Goal: Information Seeking & Learning: Learn about a topic

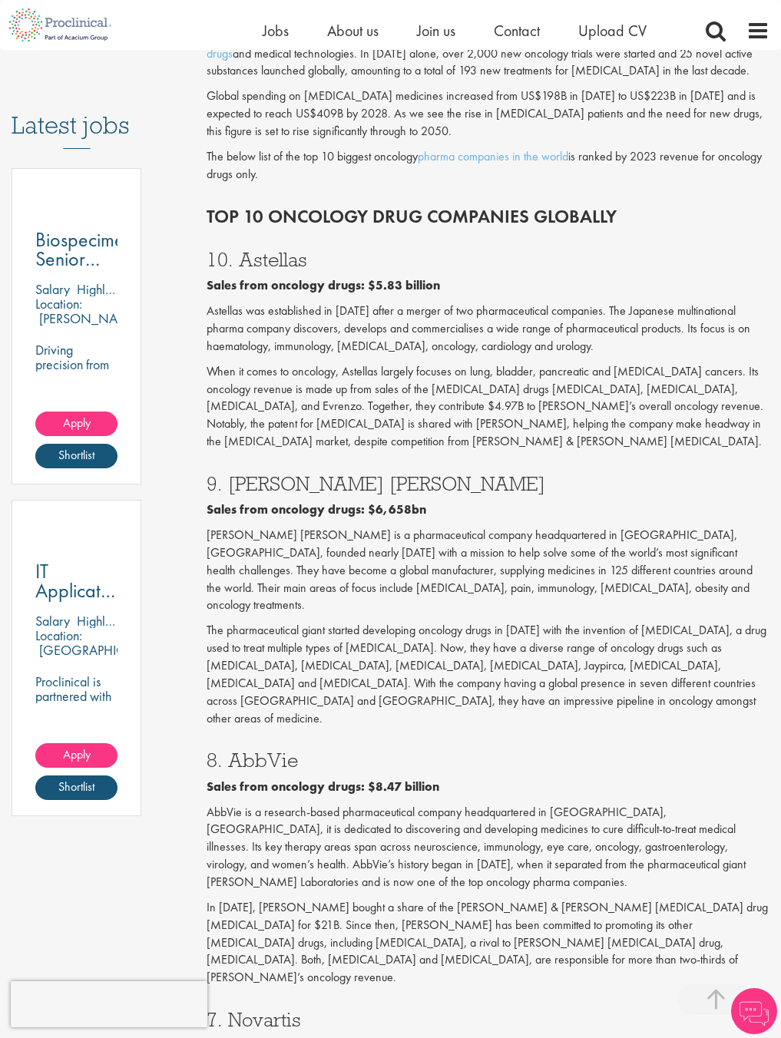
scroll to position [834, 0]
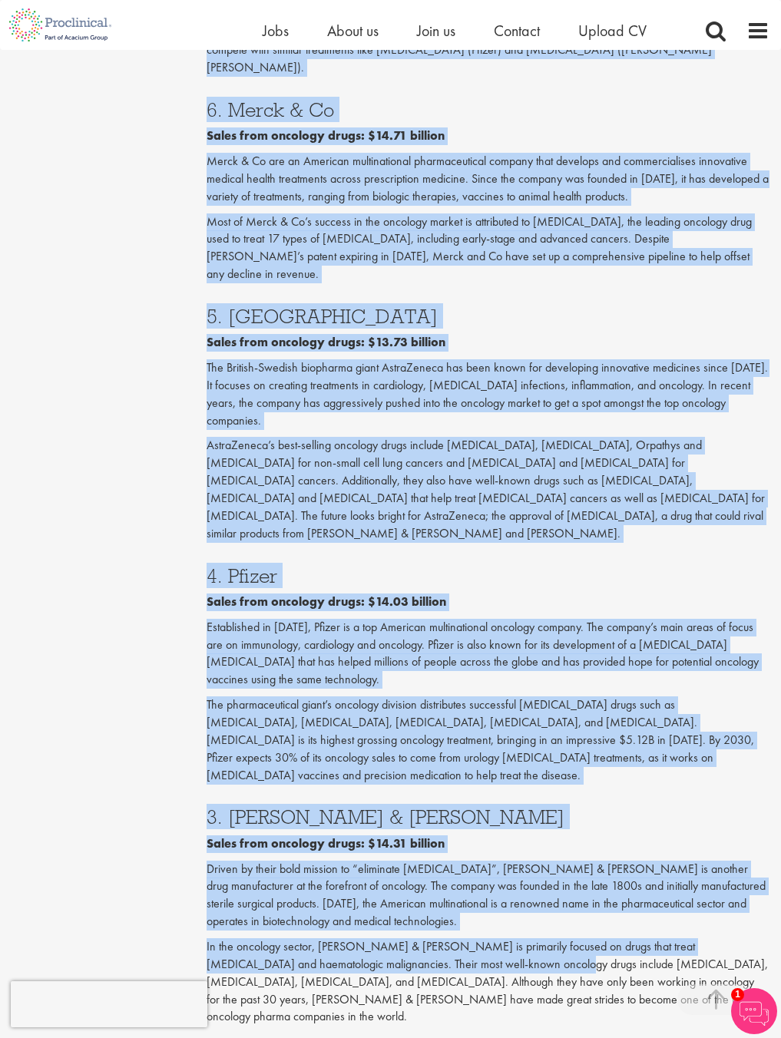
drag, startPoint x: 213, startPoint y: 256, endPoint x: 470, endPoint y: 785, distance: 588.2
click at [470, 785] on div "Who are the top 10 oncology companies in the world? (2024) In [DATE], there wer…" at bounding box center [488, 222] width 563 height 3135
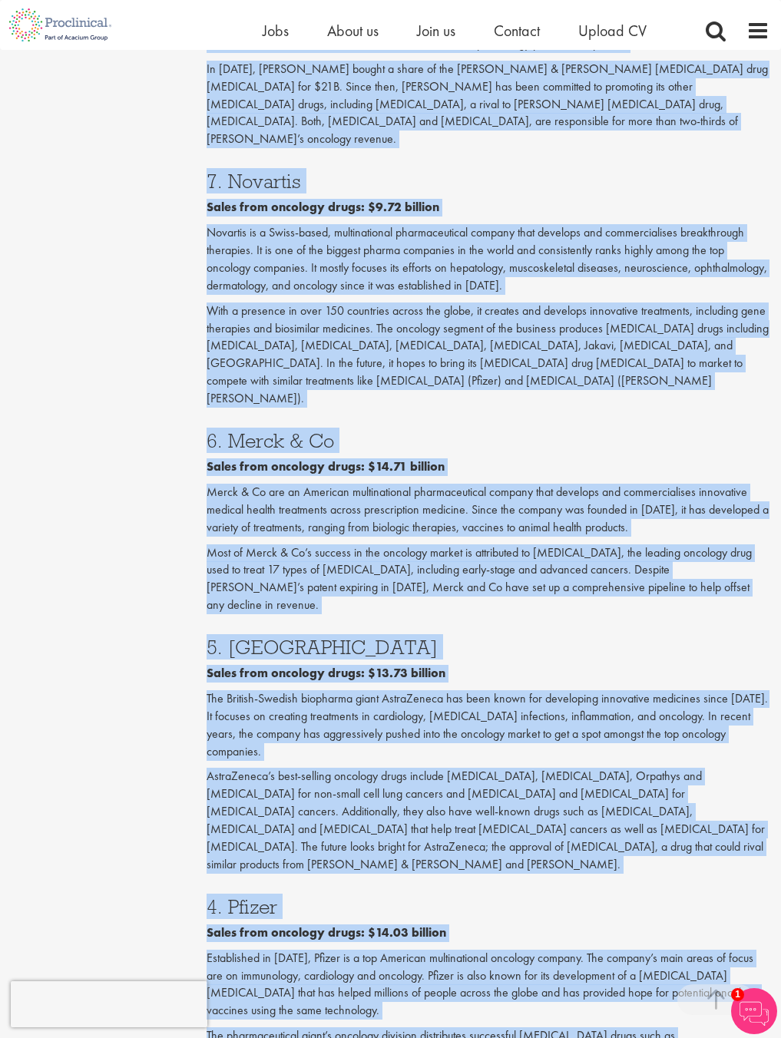
click at [418, 690] on p "The British-Swedish biopharma giant AstraZeneca has been known for developing i…" at bounding box center [488, 725] width 563 height 70
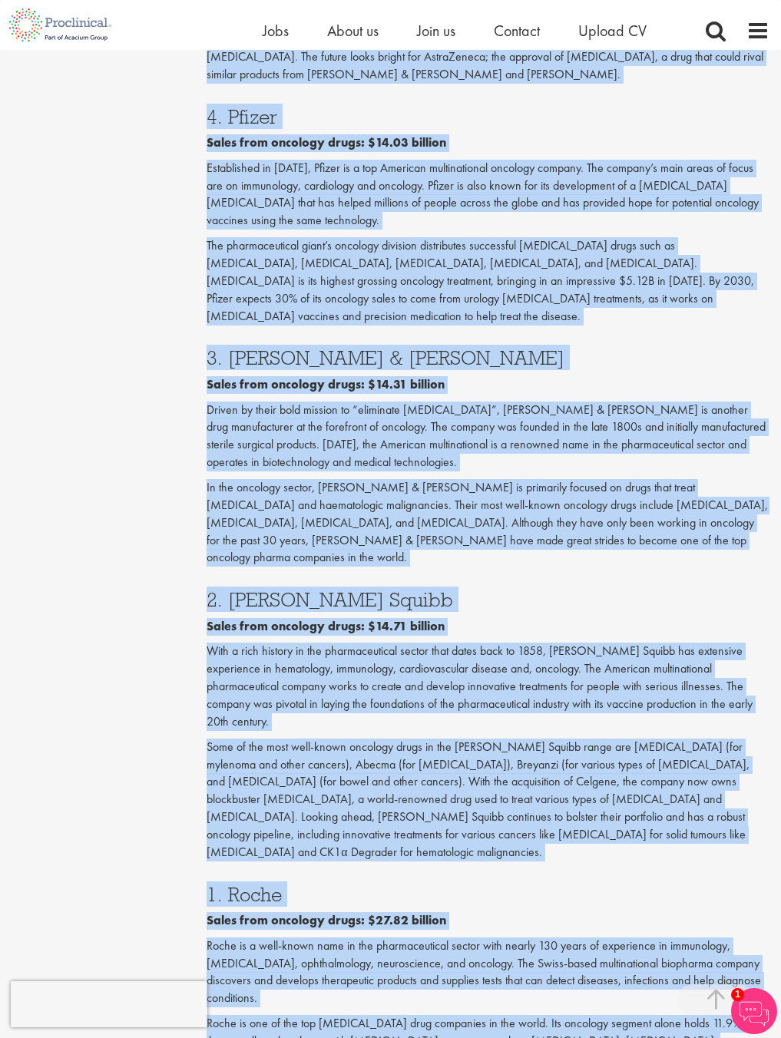
scroll to position [2565, 0]
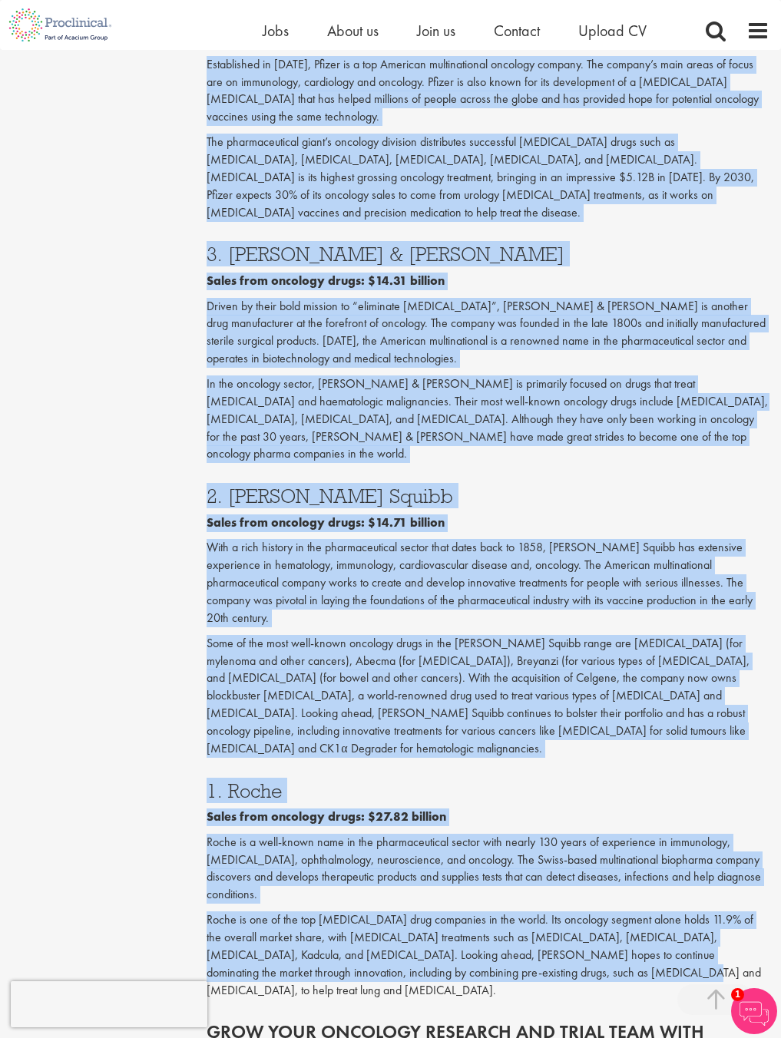
drag, startPoint x: 204, startPoint y: 266, endPoint x: 484, endPoint y: 763, distance: 569.9
copy div "8. Lor Ipsum Dolor sita consecte adipi: $6,767el Sed Doeiu te i utlaboreetdolo …"
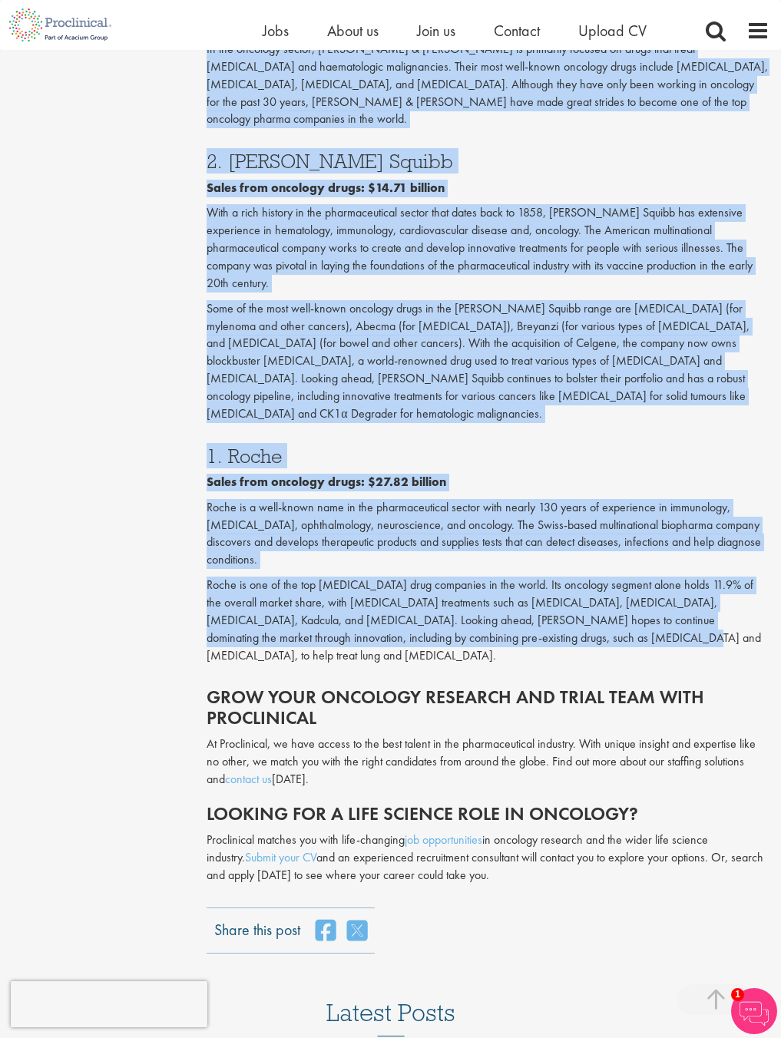
scroll to position [2915, 0]
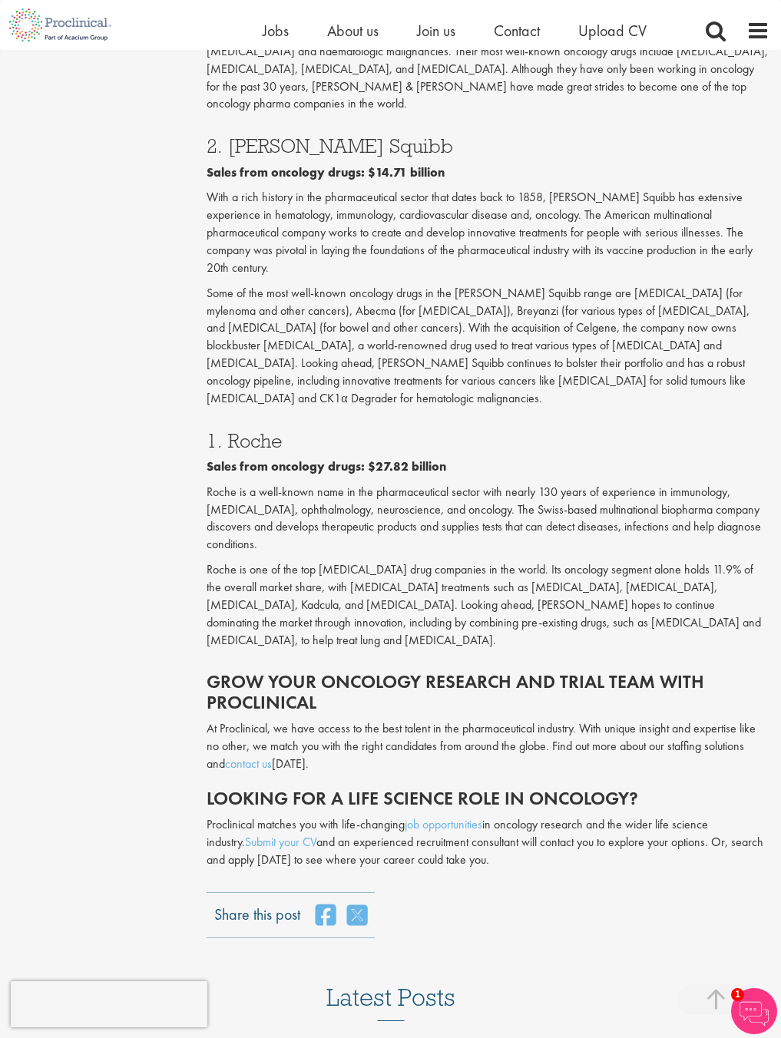
click at [411, 720] on p "At Proclinical, we have access to the best talent in the pharmaceutical industr…" at bounding box center [488, 746] width 563 height 53
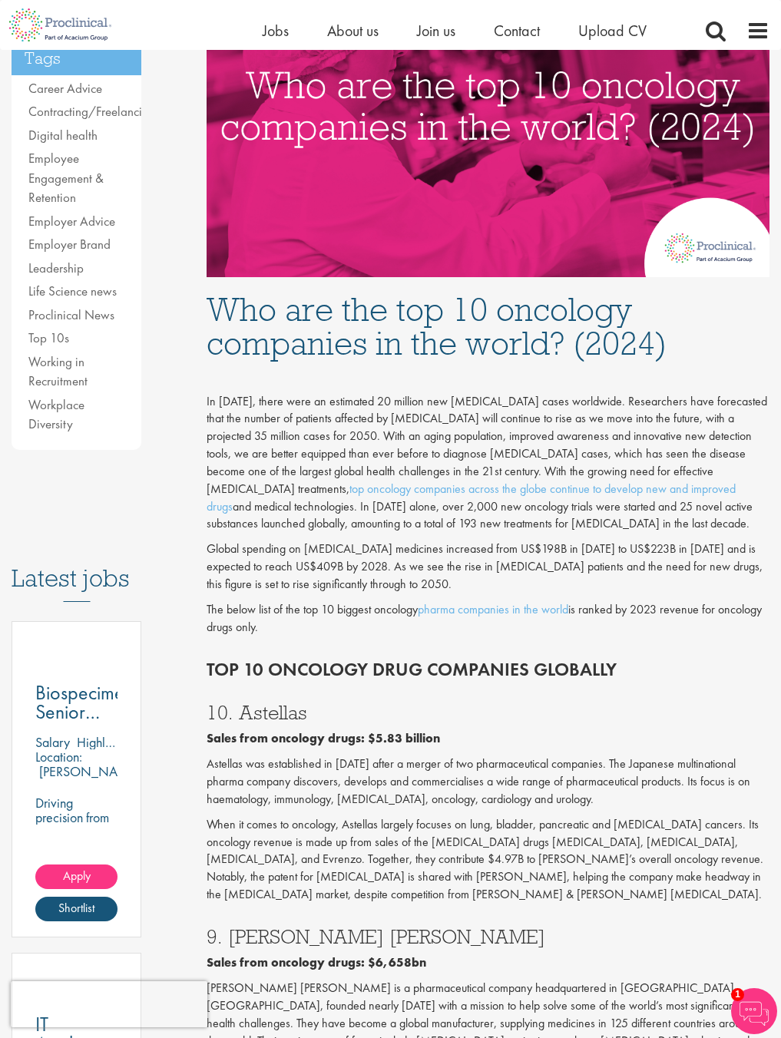
scroll to position [212, 0]
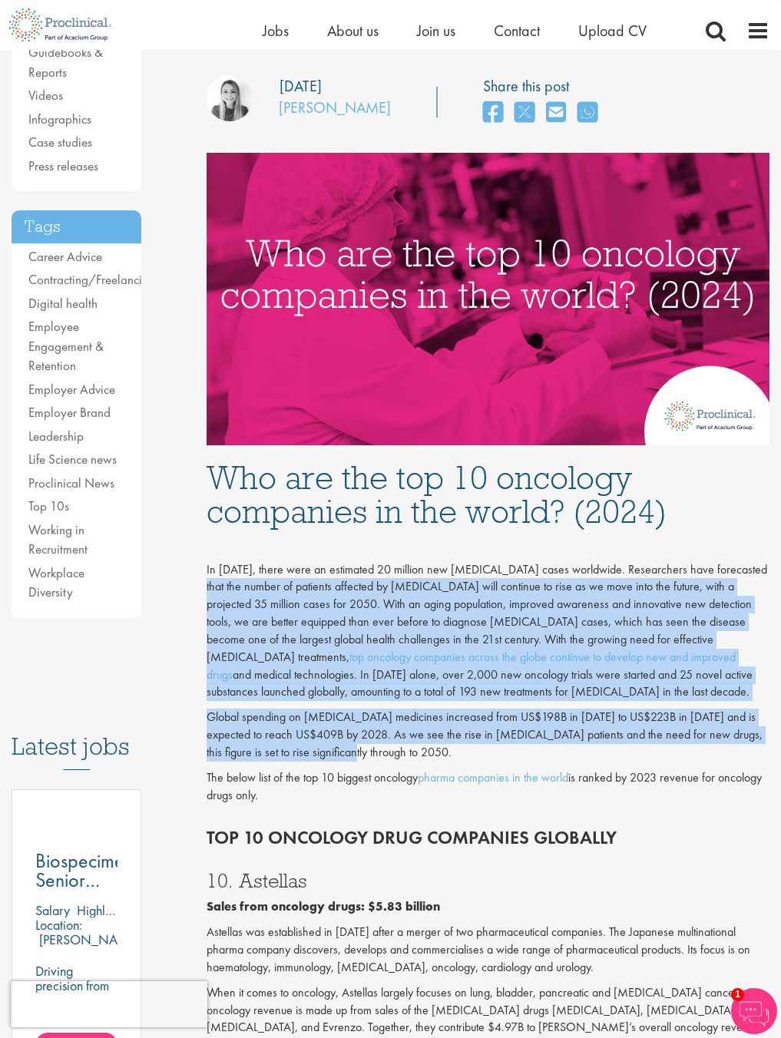
drag, startPoint x: 214, startPoint y: 583, endPoint x: 358, endPoint y: 755, distance: 224.0
click at [358, 755] on div "In [DATE], there were an estimated 20 million new [MEDICAL_DATA] cases worldwid…" at bounding box center [488, 674] width 586 height 276
click at [339, 603] on p "In [DATE], there were an estimated 20 million new [MEDICAL_DATA] cases worldwid…" at bounding box center [488, 631] width 563 height 140
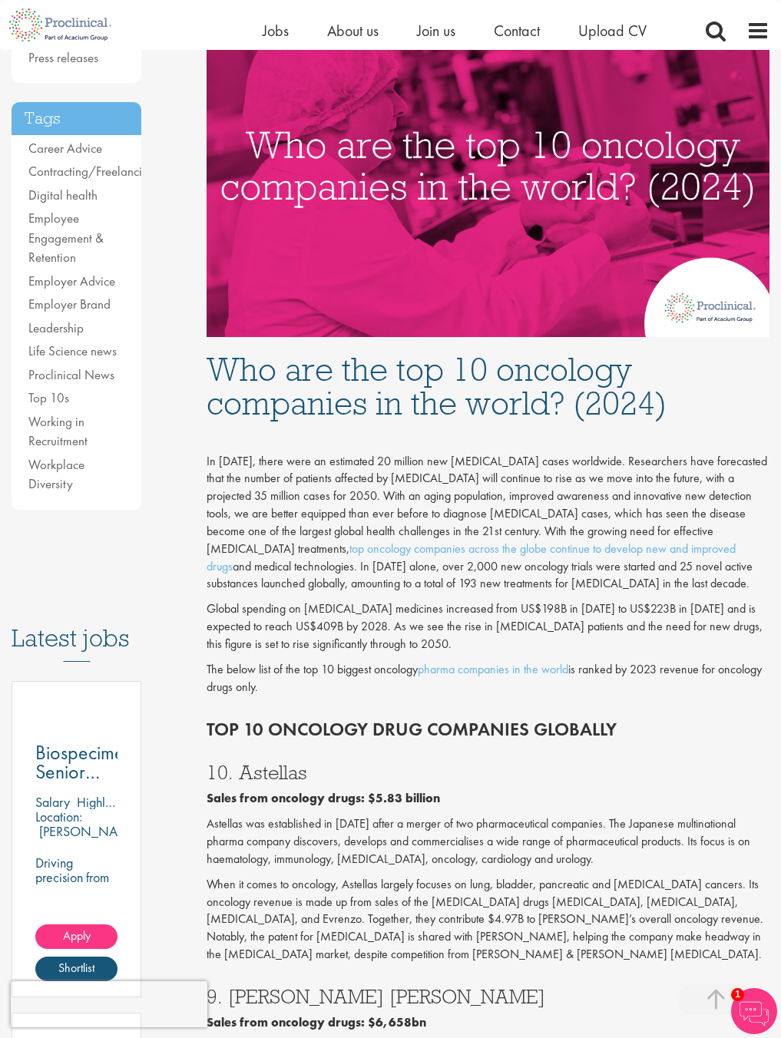
scroll to position [336, 0]
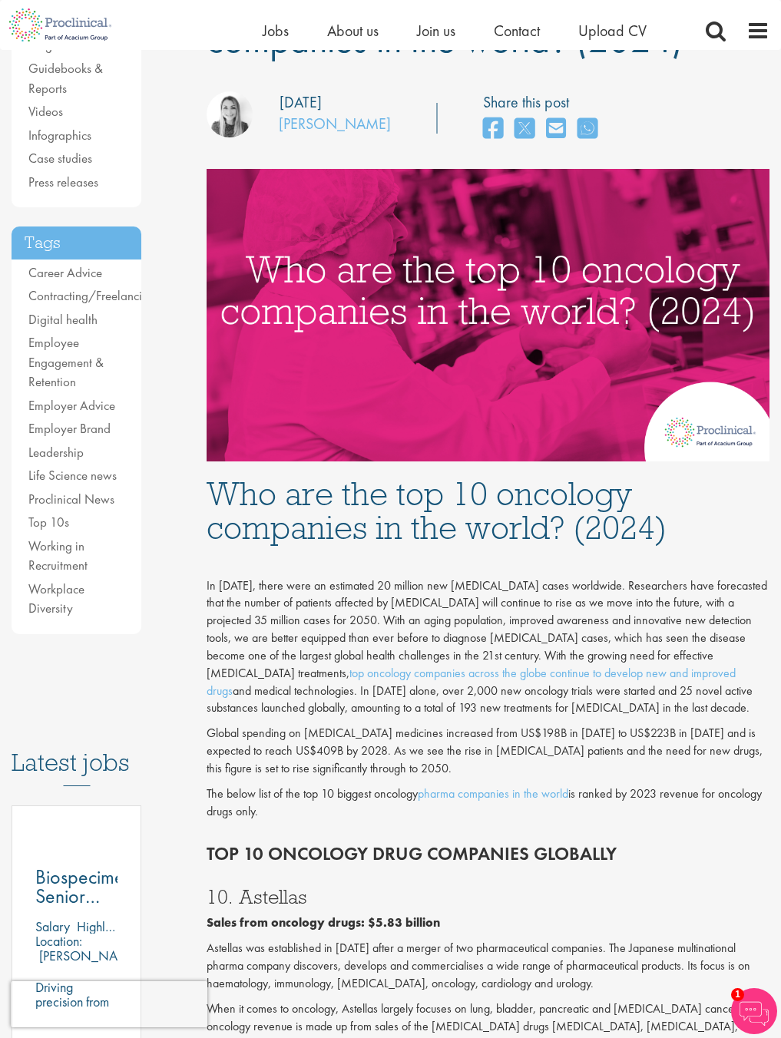
scroll to position [190, 0]
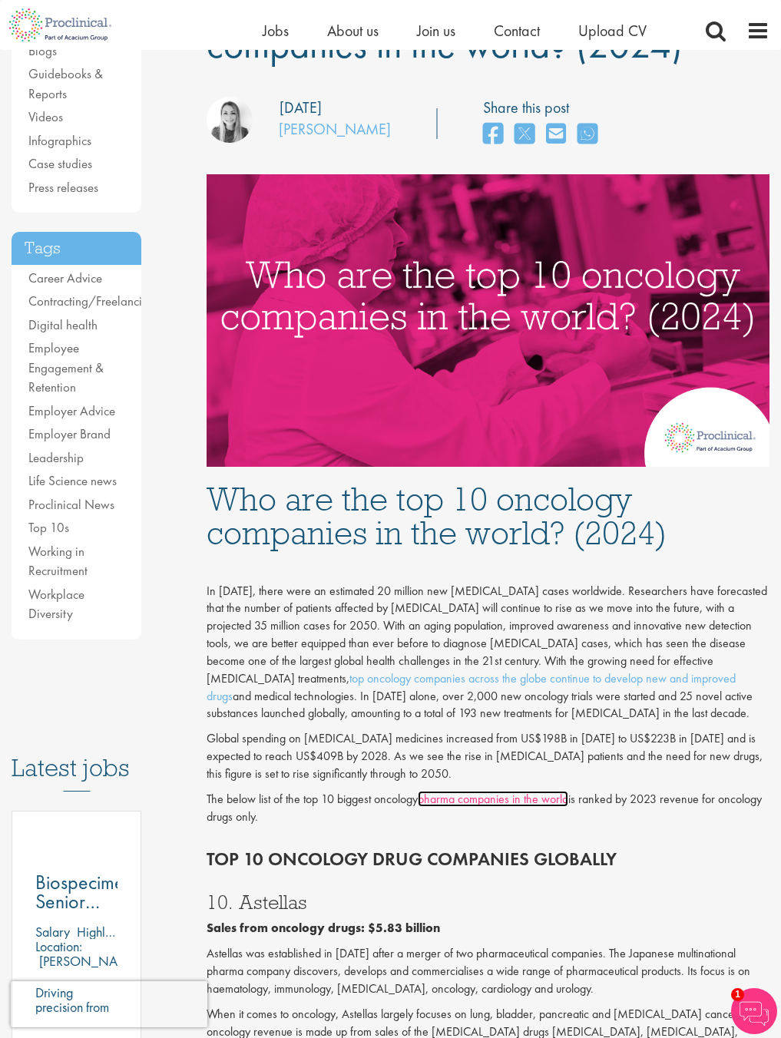
click at [478, 803] on link "pharma companies in the world" at bounding box center [493, 799] width 150 height 16
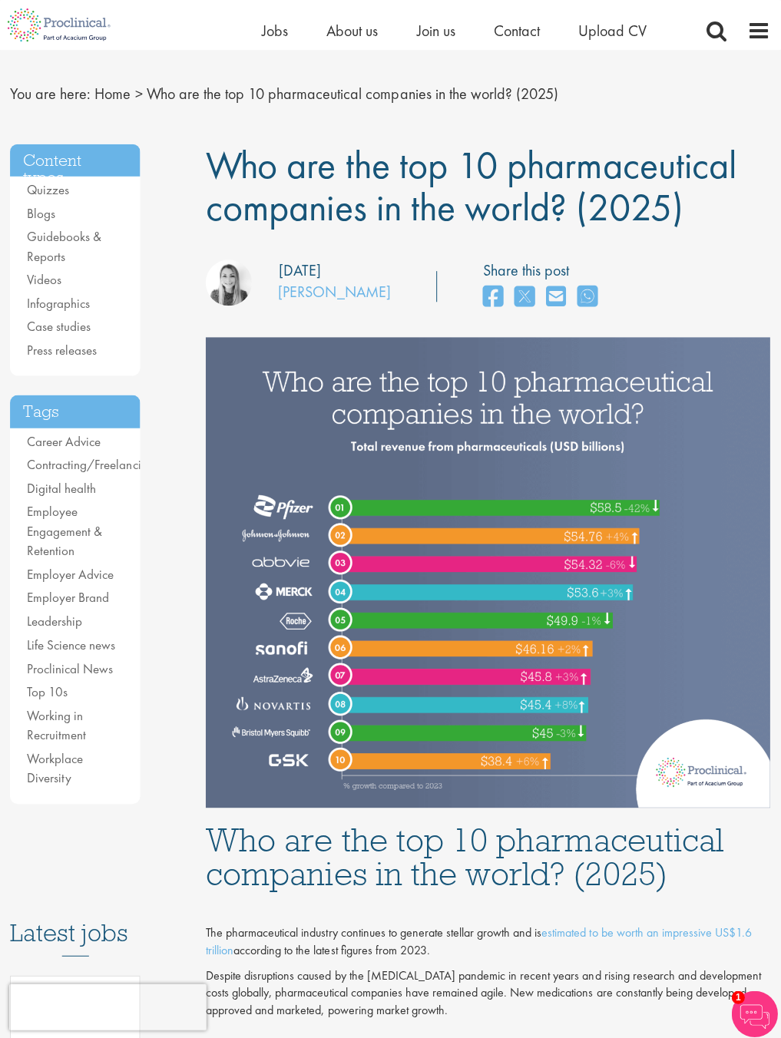
scroll to position [27, 0]
